Goal: Information Seeking & Learning: Compare options

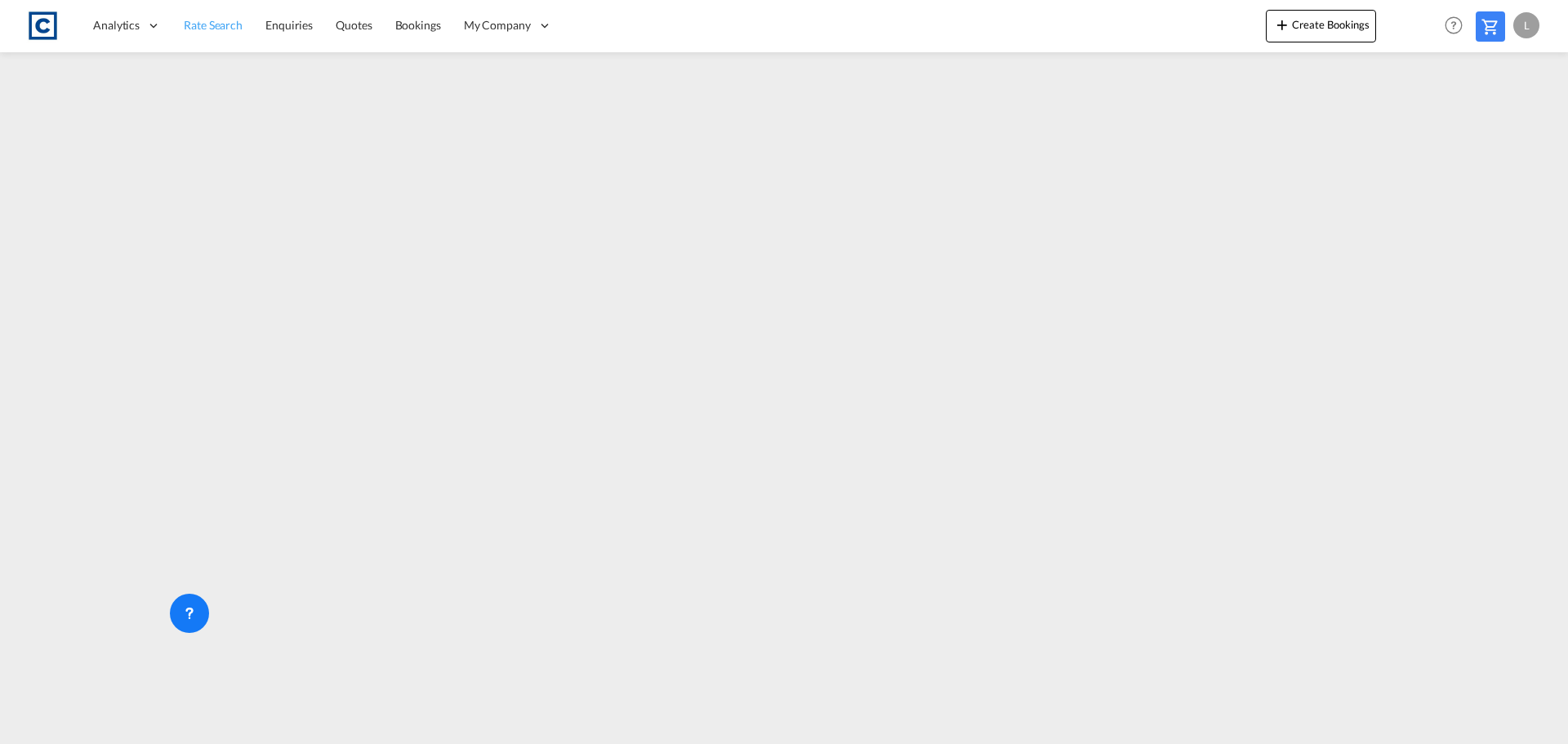
click at [202, 35] on link "Rate Search" at bounding box center [212, 26] width 81 height 53
